Goal: Transaction & Acquisition: Purchase product/service

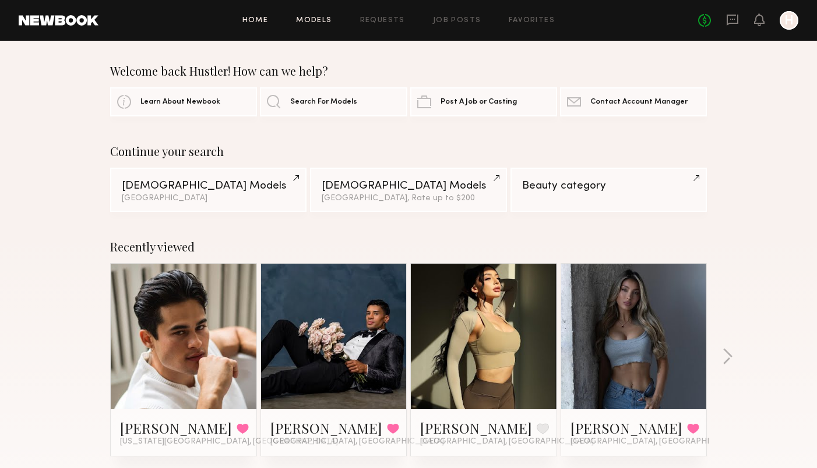
click at [310, 20] on link "Models" at bounding box center [314, 21] width 36 height 8
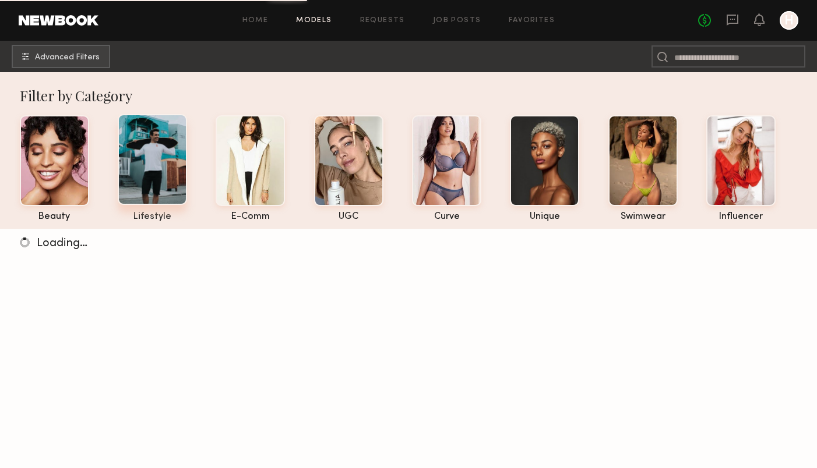
click at [150, 167] on div at bounding box center [152, 159] width 69 height 91
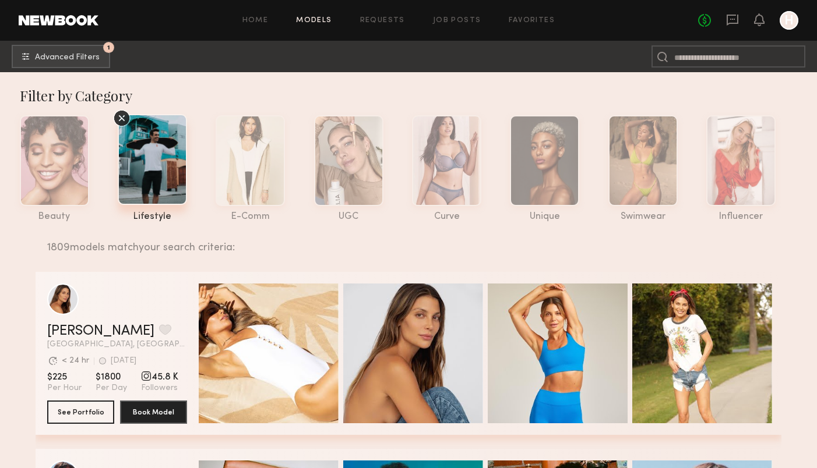
click at [118, 114] on icon at bounding box center [121, 118] width 17 height 17
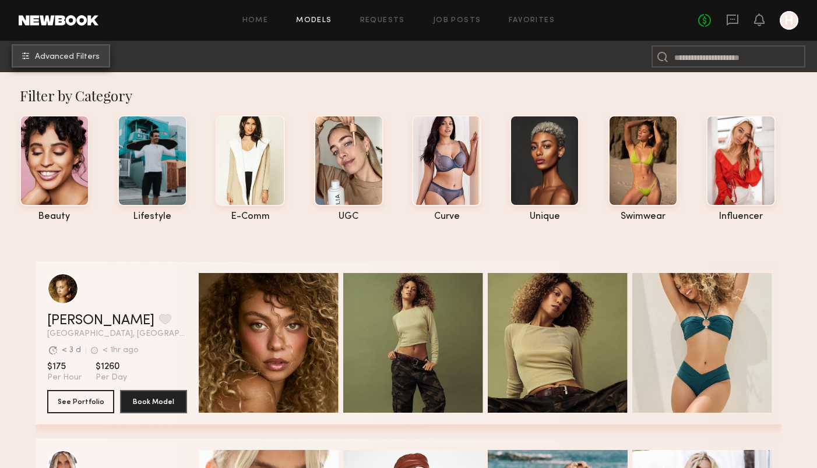
click at [78, 57] on span "Advanced Filters" at bounding box center [67, 57] width 65 height 8
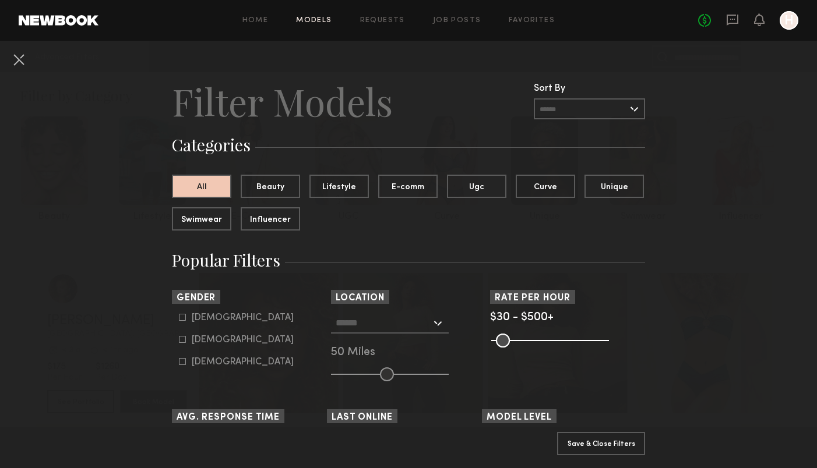
click at [180, 321] on div at bounding box center [182, 317] width 7 height 7
type input "*"
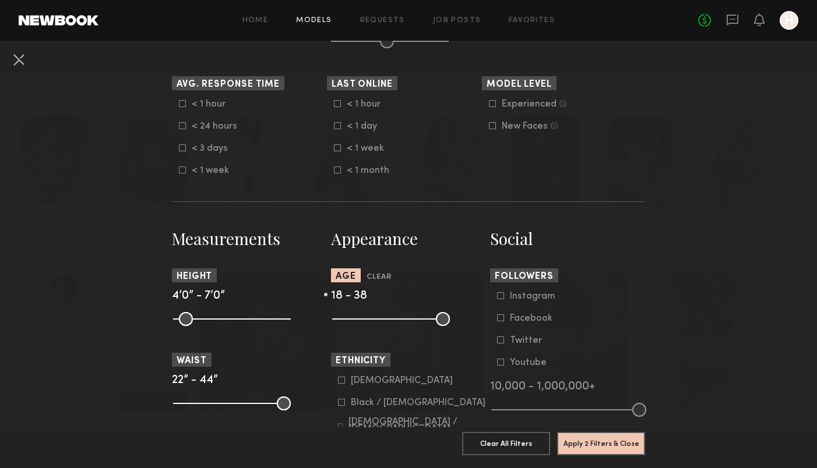
scroll to position [333, 0]
drag, startPoint x: 442, startPoint y: 322, endPoint x: 401, endPoint y: 320, distance: 40.8
type input "**"
click at [401, 320] on input "range" at bounding box center [391, 320] width 118 height 14
drag, startPoint x: 188, startPoint y: 319, endPoint x: 251, endPoint y: 322, distance: 62.4
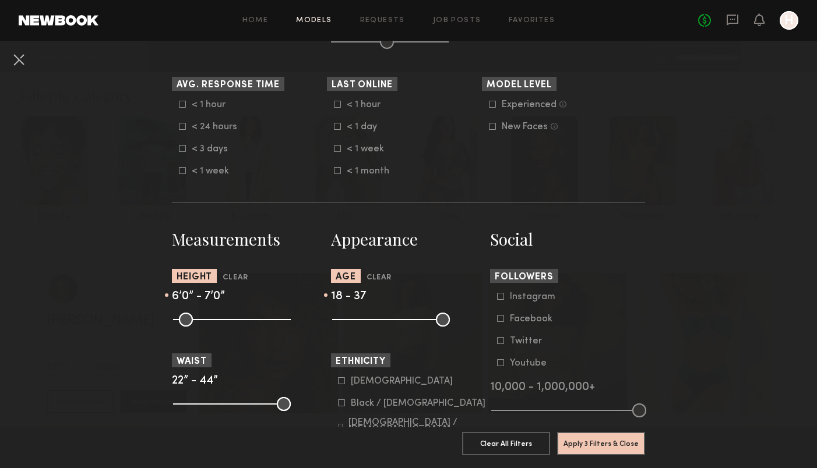
type input "**"
click at [251, 322] on input "range" at bounding box center [232, 320] width 118 height 14
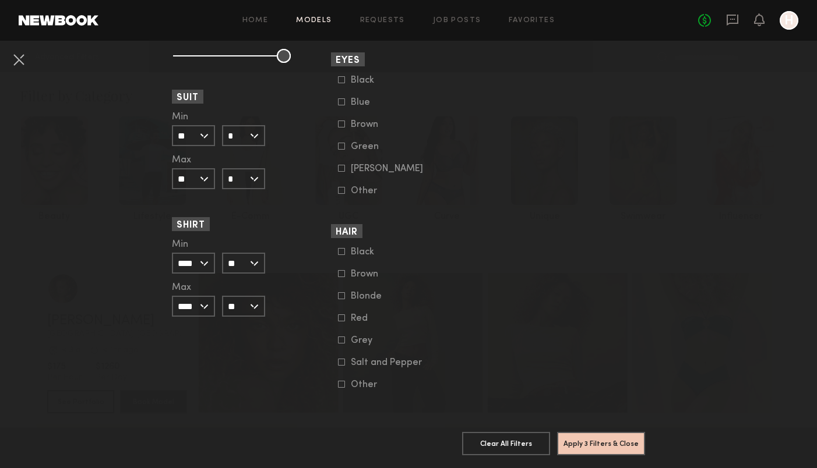
scroll to position [850, 0]
click at [597, 444] on button "Apply 3 Filters & Close" at bounding box center [601, 443] width 88 height 23
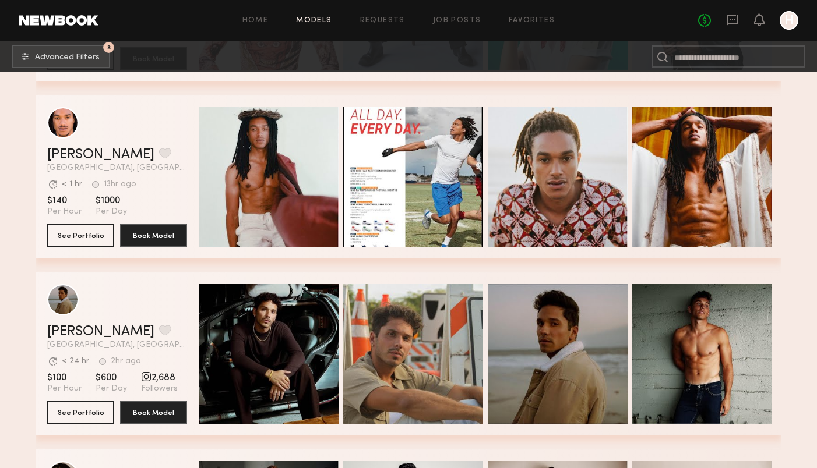
scroll to position [10272, 0]
